Goal: Information Seeking & Learning: Find specific fact

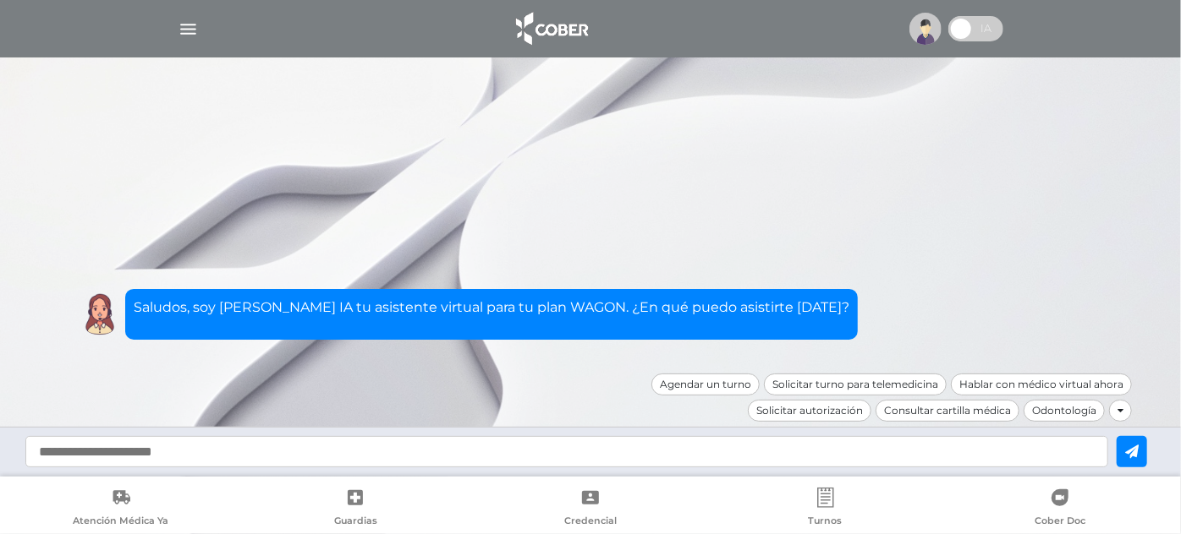
click at [755, 452] on input "text" at bounding box center [566, 451] width 1082 height 31
type input "********"
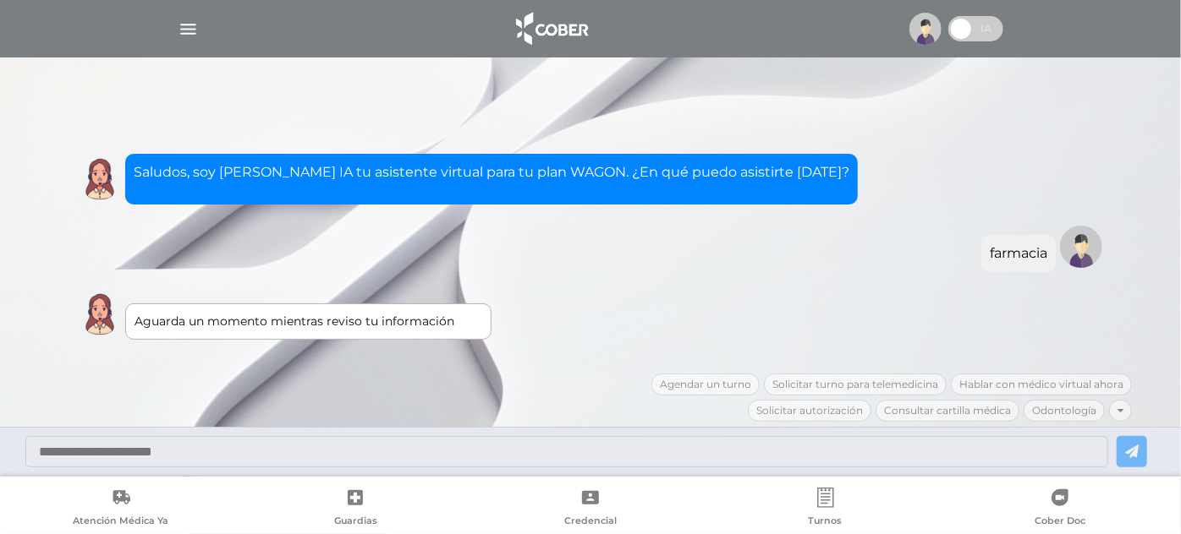
click at [1116, 403] on div "Agendar un turno Solicitar turno para telemedicina Hablar con médico virtual ah…" at bounding box center [860, 400] width 541 height 52
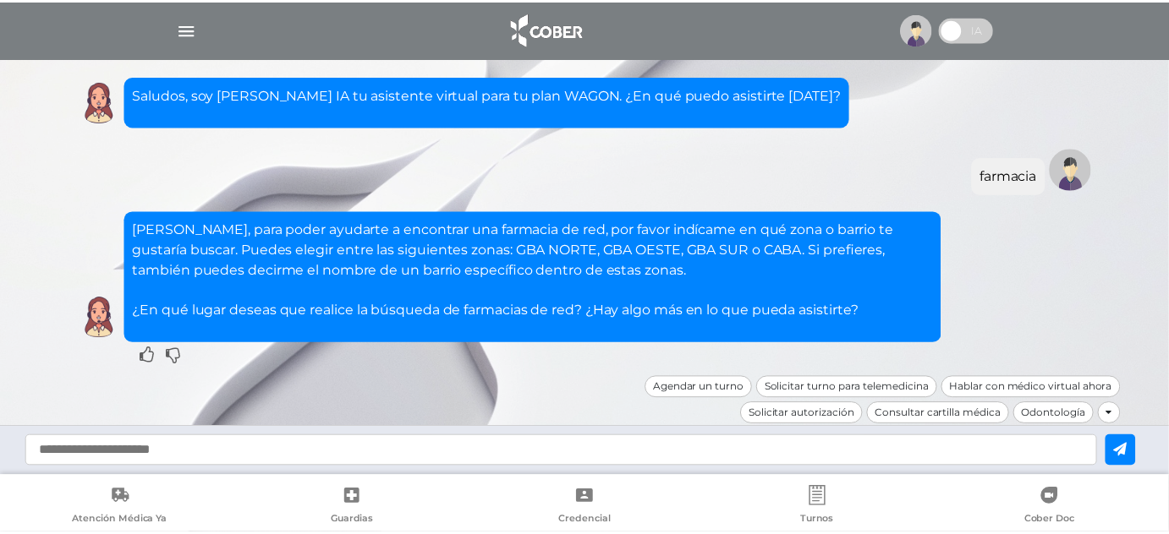
scroll to position [2, 0]
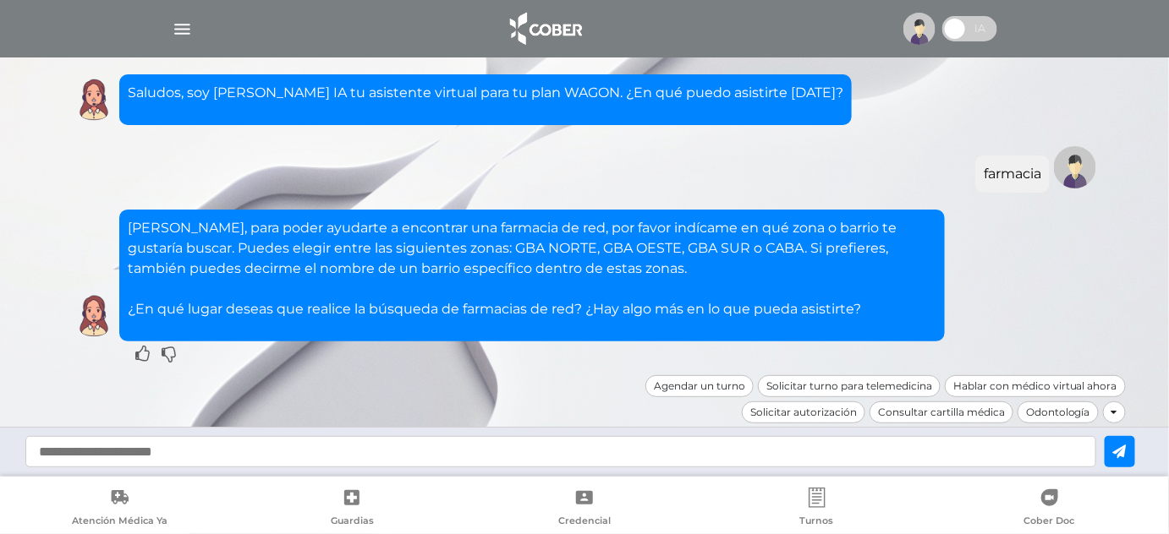
click at [302, 455] on input "text" at bounding box center [560, 451] width 1071 height 31
type input "*********"
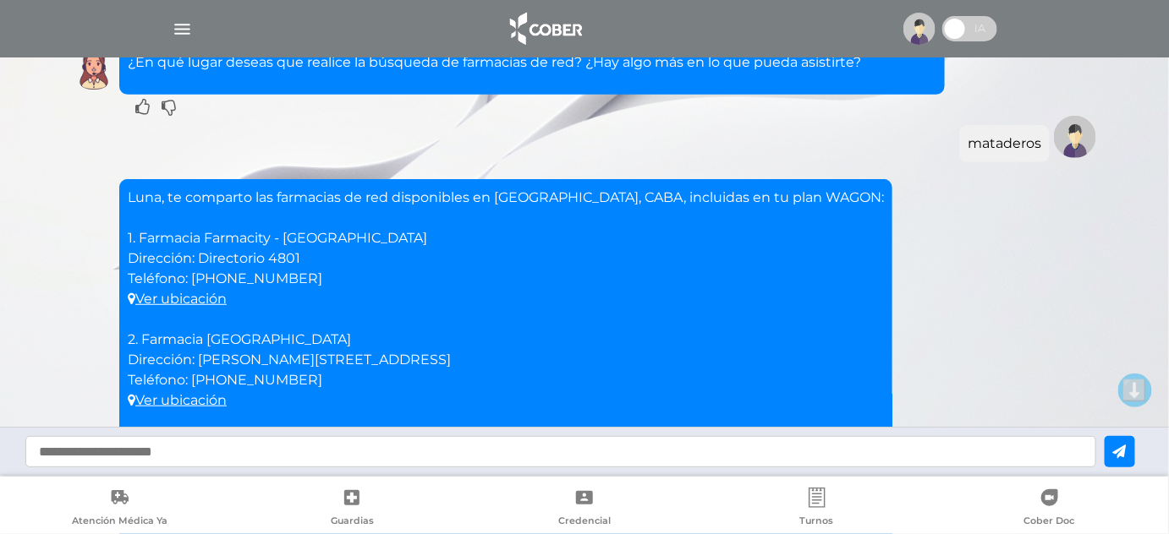
scroll to position [223, 0]
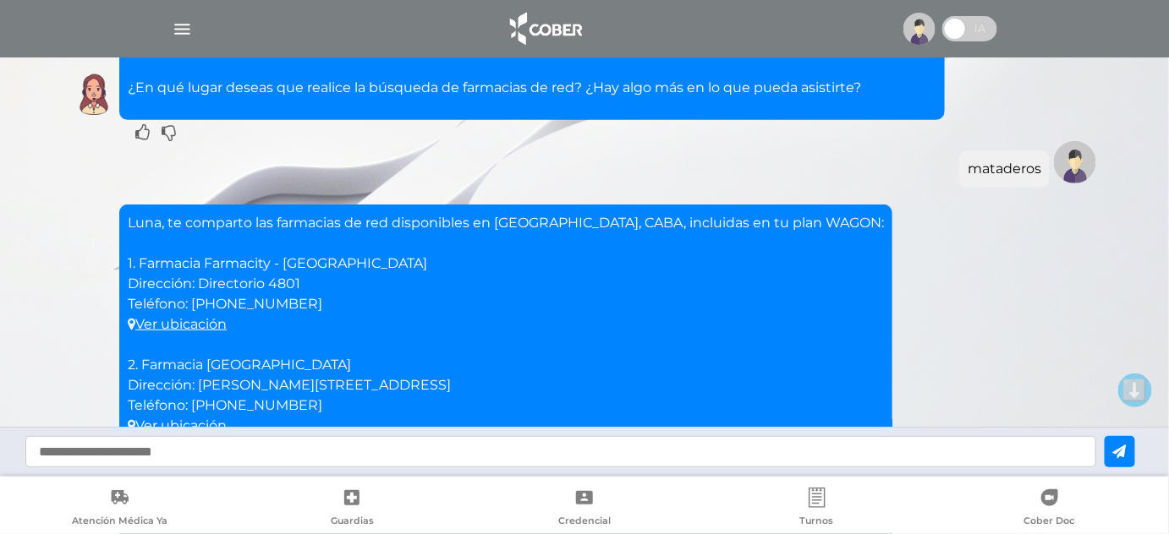
click at [216, 304] on p "Luna, te comparto las farmacias de red disponibles en [GEOGRAPHIC_DATA], CABA, …" at bounding box center [506, 497] width 756 height 568
drag, startPoint x: 216, startPoint y: 304, endPoint x: 239, endPoint y: 305, distance: 22.8
click at [239, 305] on p "Luna, te comparto las farmacias de red disponibles en [GEOGRAPHIC_DATA], CABA, …" at bounding box center [506, 497] width 756 height 568
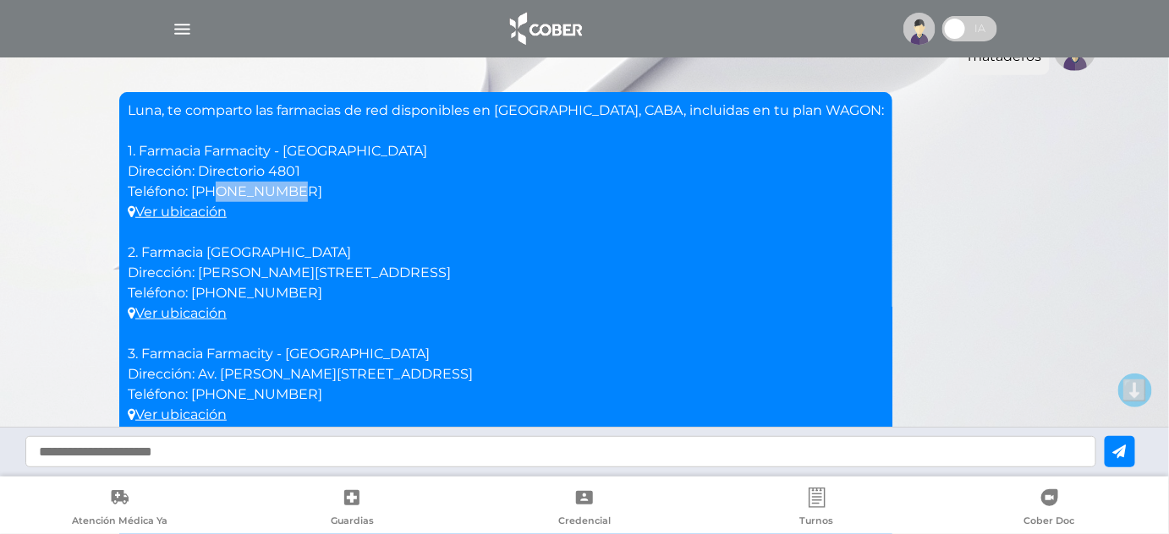
scroll to position [377, 0]
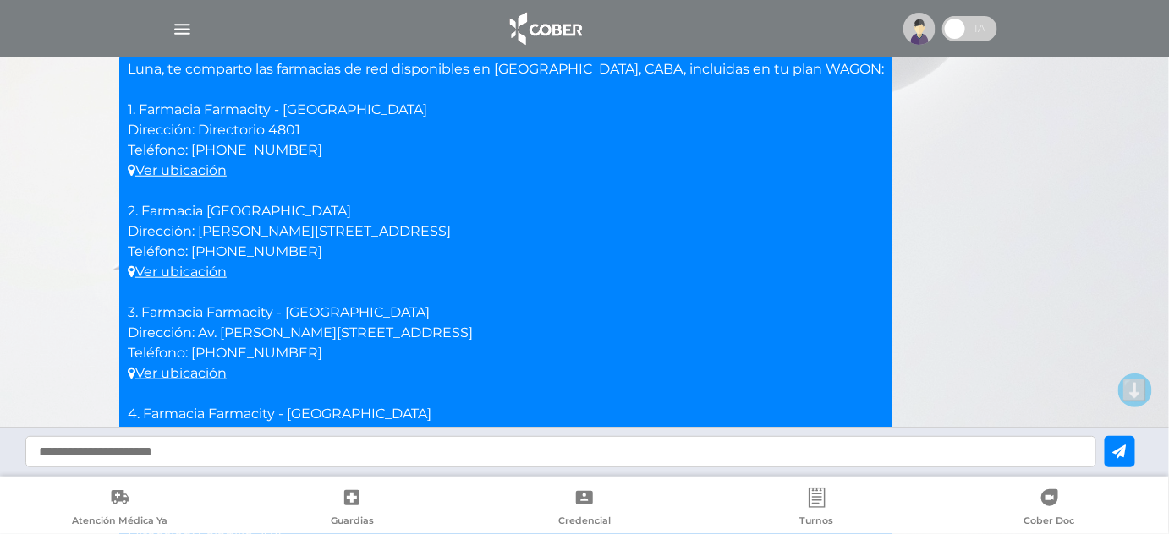
click at [210, 227] on p "Luna, te comparto las farmacias de red disponibles en [GEOGRAPHIC_DATA], CABA, …" at bounding box center [506, 343] width 756 height 568
drag, startPoint x: 210, startPoint y: 227, endPoint x: 326, endPoint y: 236, distance: 116.2
click at [326, 236] on p "Luna, te comparto las farmacias de red disponibles en [GEOGRAPHIC_DATA], CABA, …" at bounding box center [506, 343] width 756 height 568
copy p "Av [PERSON_NAME] 6699"
click at [203, 334] on p "Luna, te comparto las farmacias de red disponibles en [GEOGRAPHIC_DATA], CABA, …" at bounding box center [506, 343] width 756 height 568
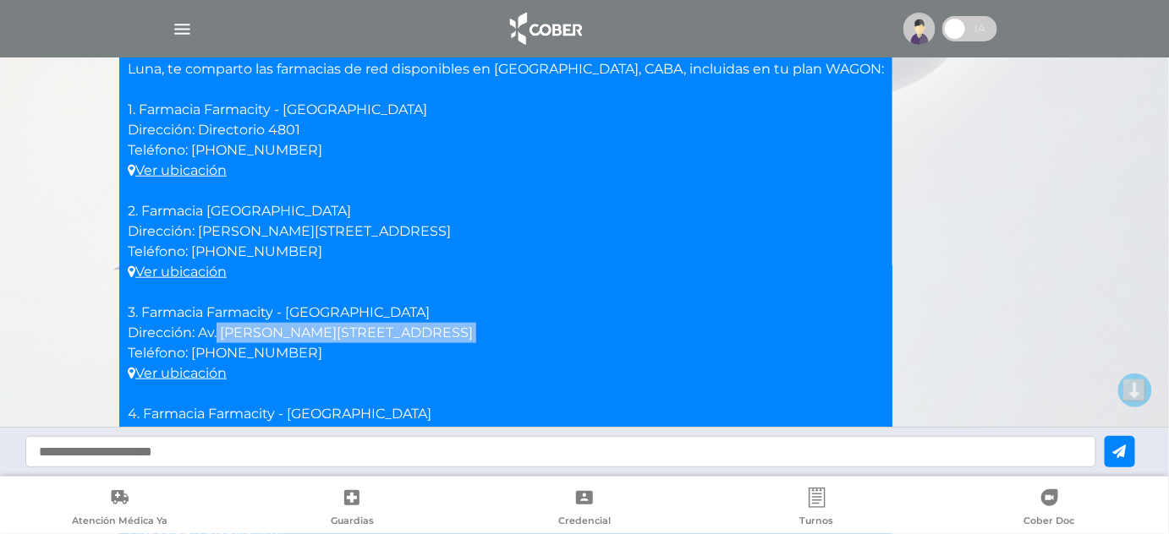
drag, startPoint x: 203, startPoint y: 333, endPoint x: 359, endPoint y: 337, distance: 155.7
click at [359, 337] on p "Luna, te comparto las farmacias de red disponibles en [GEOGRAPHIC_DATA], CABA, …" at bounding box center [506, 343] width 756 height 568
copy p "Av. [PERSON_NAME][STREET_ADDRESS]"
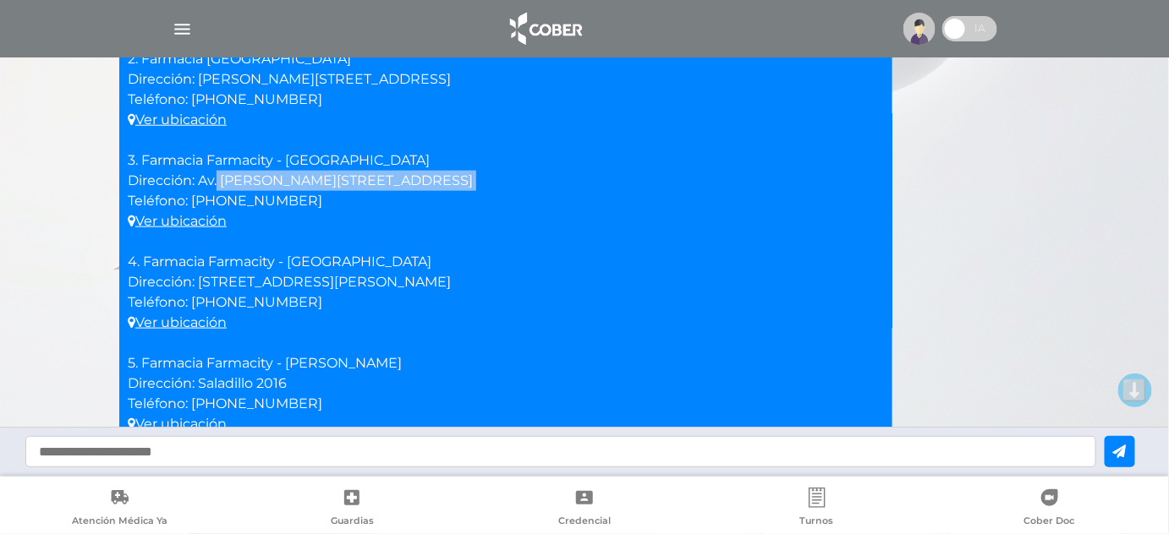
scroll to position [531, 0]
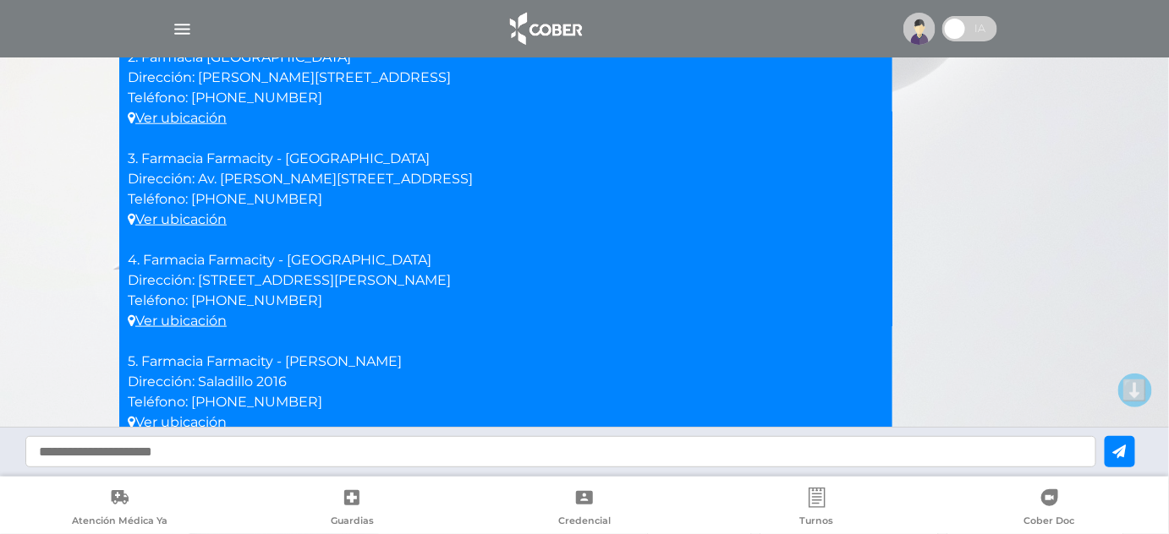
click at [203, 277] on p "Luna, te comparto las farmacias de red disponibles en [GEOGRAPHIC_DATA], CABA, …" at bounding box center [506, 189] width 756 height 568
drag, startPoint x: 200, startPoint y: 278, endPoint x: 305, endPoint y: 279, distance: 104.9
click at [305, 279] on p "Luna, te comparto las farmacias de red disponibles en [GEOGRAPHIC_DATA], CABA, …" at bounding box center [506, 189] width 756 height 568
copy p "J.B.Alberdi 5801"
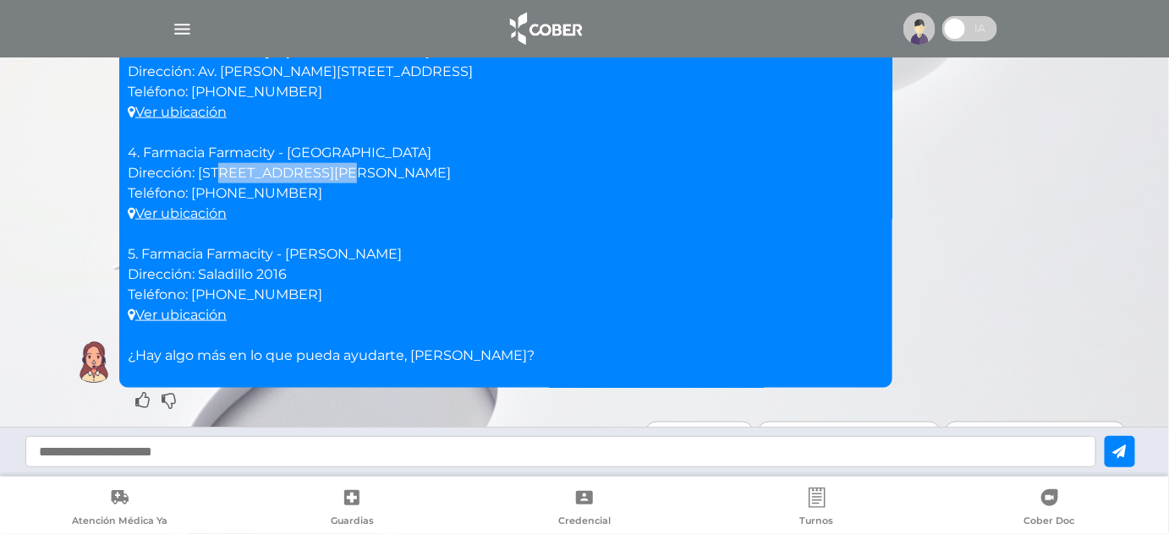
scroll to position [685, 0]
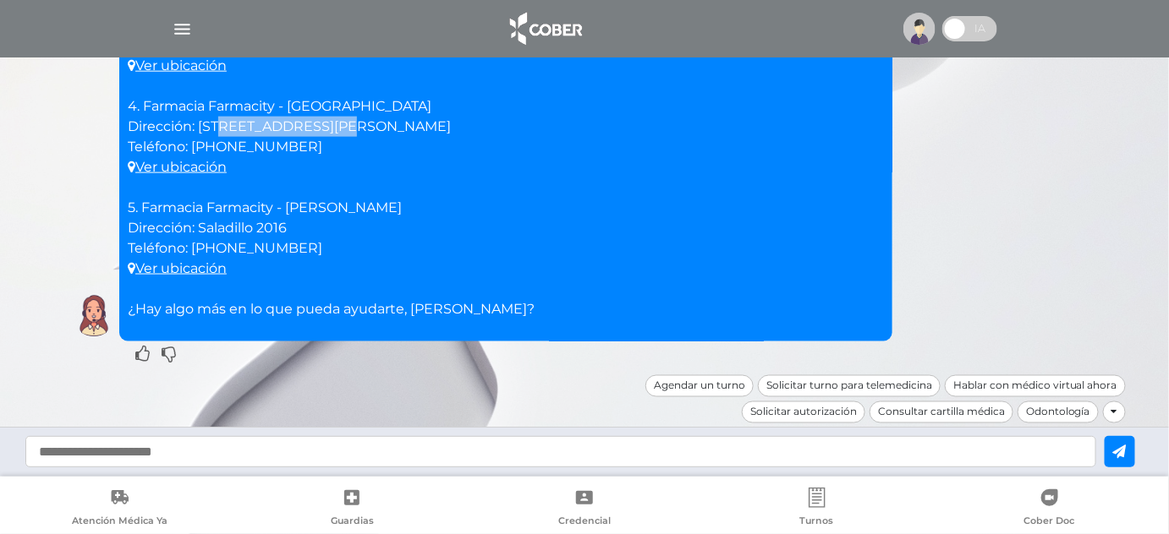
drag, startPoint x: 200, startPoint y: 224, endPoint x: 303, endPoint y: 225, distance: 102.3
click at [303, 225] on p "Luna, te comparto las farmacias de red disponibles en [GEOGRAPHIC_DATA], CABA, …" at bounding box center [506, 35] width 756 height 568
copy p "Saladillo 2016"
click at [713, 20] on div at bounding box center [584, 28] width 866 height 41
